Goal: Task Accomplishment & Management: Use online tool/utility

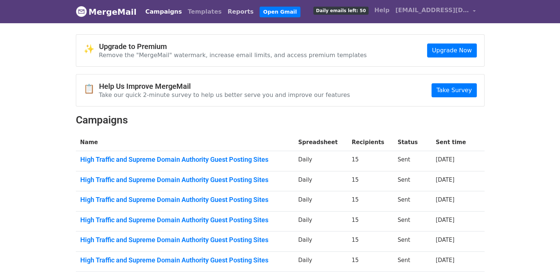
click at [225, 15] on link "Reports" at bounding box center [241, 11] width 32 height 15
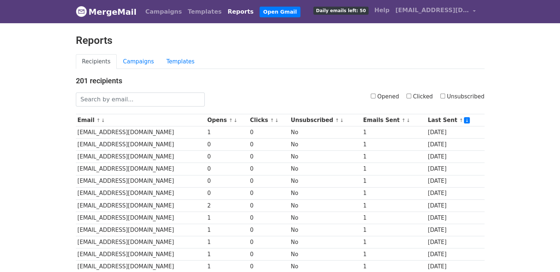
click at [381, 95] on label "Opened" at bounding box center [385, 96] width 28 height 8
click at [376, 95] on input "Opened" at bounding box center [373, 96] width 5 height 5
checkbox input "true"
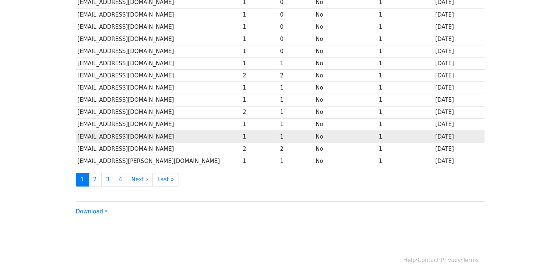
scroll to position [325, 0]
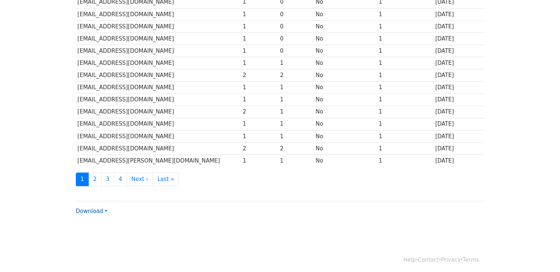
click at [98, 208] on link "Download" at bounding box center [92, 211] width 32 height 7
click at [105, 231] on link "Excel" at bounding box center [105, 237] width 58 height 12
